Goal: Check status: Check status

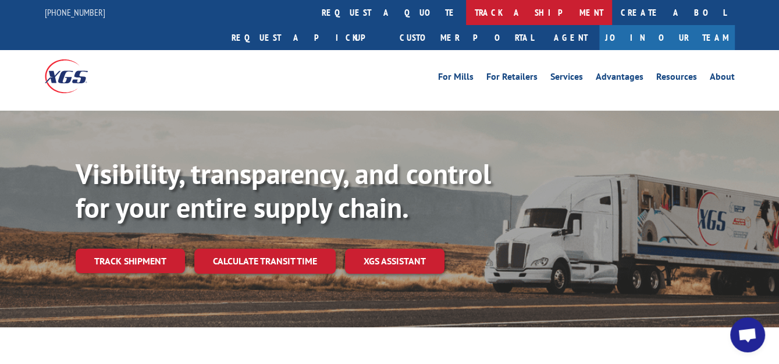
click at [466, 9] on link "track a shipment" at bounding box center [539, 12] width 146 height 25
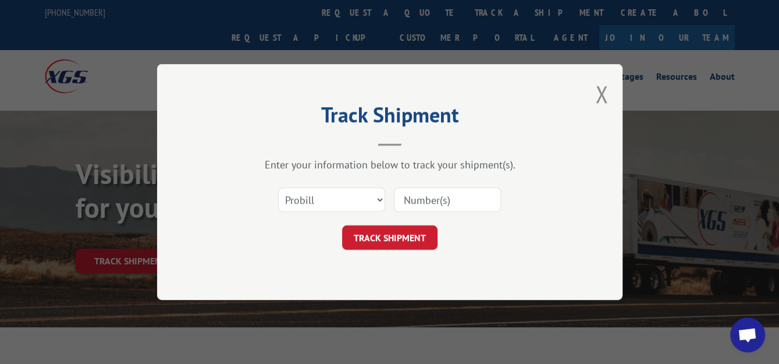
paste input "2837188"
type input "2837188"
click at [384, 239] on button "TRACK SHIPMENT" at bounding box center [389, 237] width 95 height 24
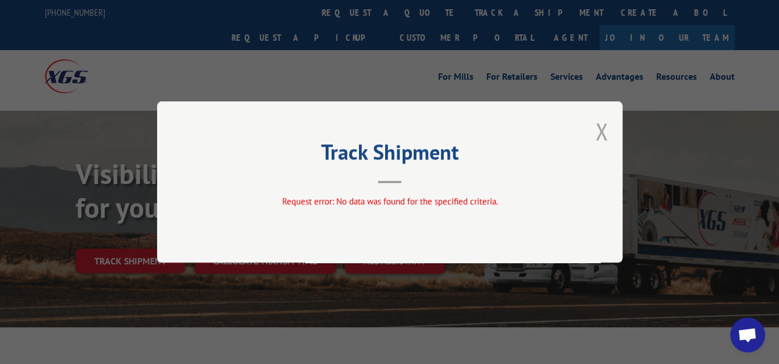
click at [600, 127] on button "Close modal" at bounding box center [601, 131] width 13 height 31
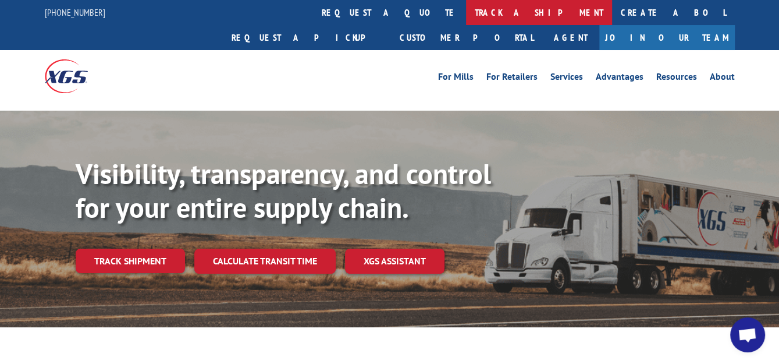
click at [466, 11] on link "track a shipment" at bounding box center [539, 12] width 146 height 25
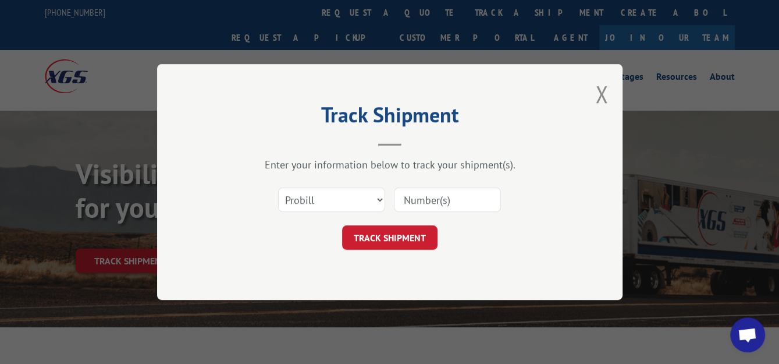
paste input "2837188"
type input "2837188"
click at [378, 200] on select "Select category... Probill BOL PO" at bounding box center [331, 199] width 107 height 24
select select "bol"
click at [278, 187] on select "Select category... Probill BOL PO" at bounding box center [331, 199] width 107 height 24
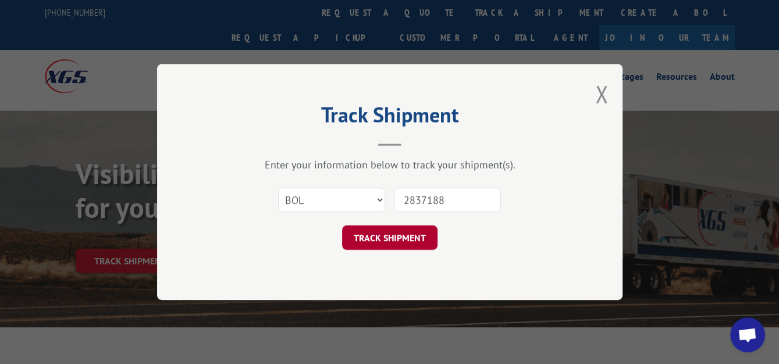
click at [379, 229] on button "TRACK SHIPMENT" at bounding box center [389, 237] width 95 height 24
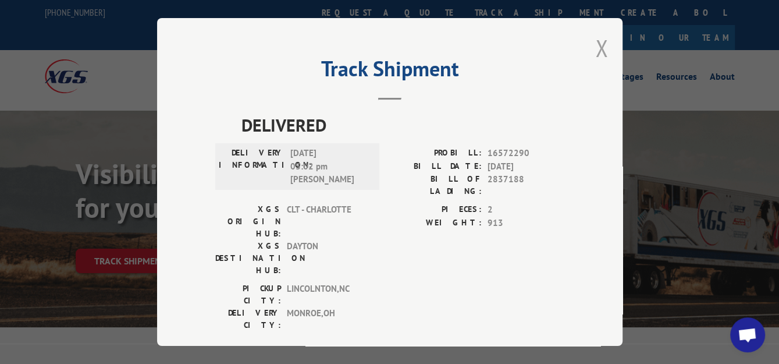
click at [597, 43] on button "Close modal" at bounding box center [601, 48] width 13 height 31
